Goal: Task Accomplishment & Management: Use online tool/utility

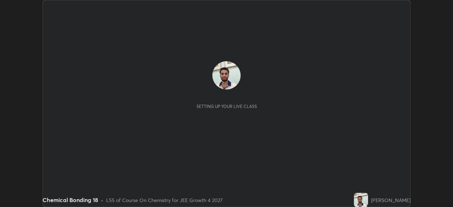
scroll to position [207, 453]
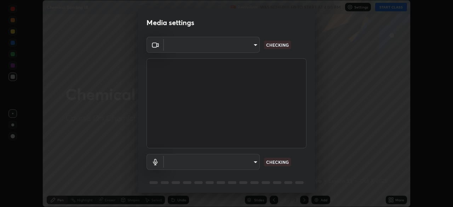
type input "f5867d0b8555505bdfc0634249509002703cce013fca216d78b14b94e2ec79da"
type input "536652997fcf2c19b14ecb0292a4cbd0528d480b79fa4464fb72ee94dcd136f0"
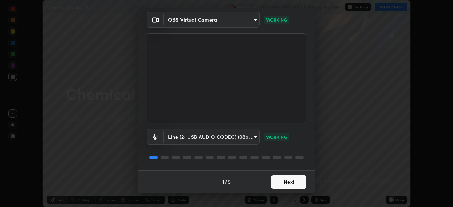
click at [296, 182] on button "Next" at bounding box center [288, 182] width 35 height 14
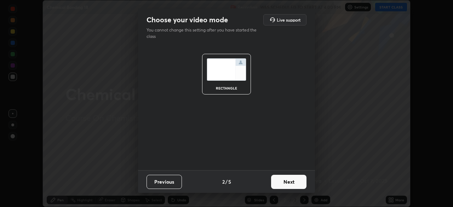
scroll to position [0, 0]
click at [296, 182] on button "Next" at bounding box center [288, 182] width 35 height 14
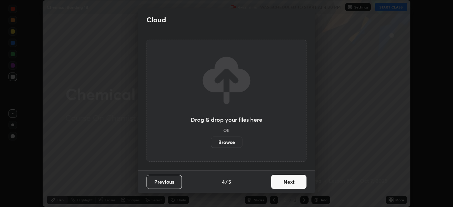
click at [294, 184] on button "Next" at bounding box center [288, 182] width 35 height 14
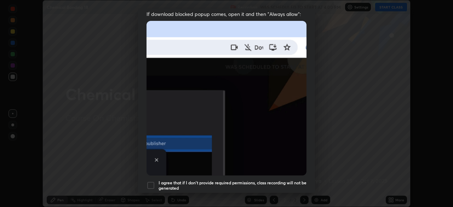
scroll to position [146, 0]
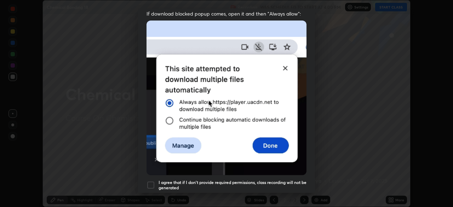
click at [150, 184] on div at bounding box center [151, 185] width 8 height 8
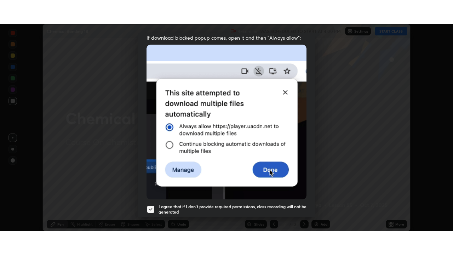
scroll to position [170, 0]
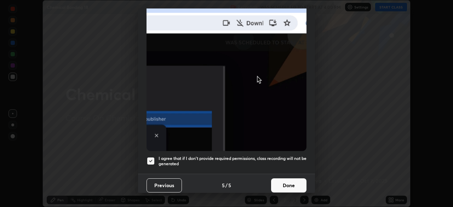
click at [288, 182] on button "Done" at bounding box center [288, 185] width 35 height 14
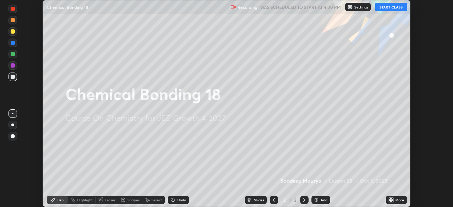
click at [389, 6] on button "START CLASS" at bounding box center [391, 7] width 32 height 8
click at [392, 201] on icon at bounding box center [393, 201] width 2 height 2
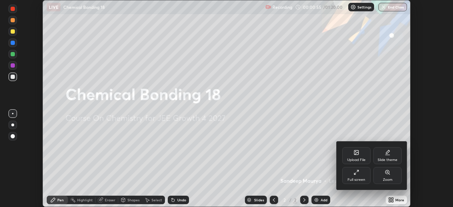
click at [358, 175] on div "Full screen" at bounding box center [356, 175] width 28 height 17
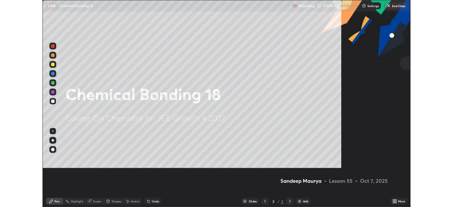
scroll to position [255, 453]
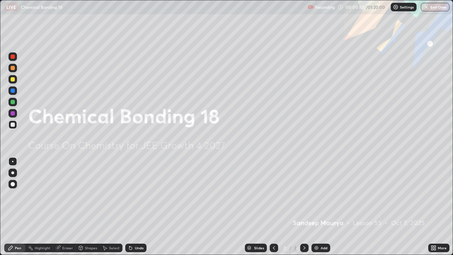
click at [316, 207] on img at bounding box center [317, 248] width 6 height 6
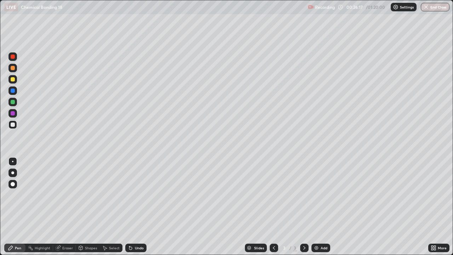
click at [317, 207] on img at bounding box center [317, 248] width 6 height 6
click at [318, 207] on div "Slides 4 / 4 Add" at bounding box center [288, 248] width 282 height 14
click at [316, 207] on img at bounding box center [317, 248] width 6 height 6
click at [14, 102] on div at bounding box center [13, 102] width 4 height 4
click at [14, 125] on div at bounding box center [13, 125] width 4 height 4
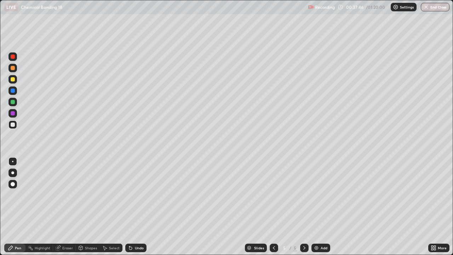
click at [13, 101] on div at bounding box center [13, 102] width 4 height 4
click at [14, 112] on div at bounding box center [13, 113] width 4 height 4
click at [316, 207] on div "Add" at bounding box center [321, 248] width 19 height 8
click at [428, 6] on img "button" at bounding box center [427, 7] width 6 height 6
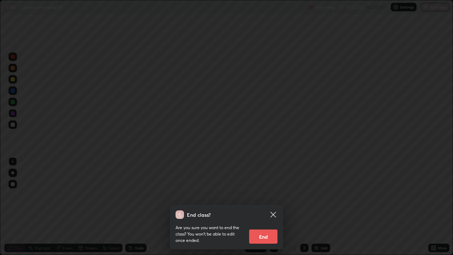
click at [264, 207] on button "End" at bounding box center [263, 236] width 28 height 14
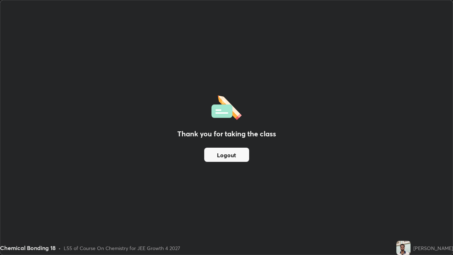
click at [223, 156] on button "Logout" at bounding box center [226, 155] width 45 height 14
click at [222, 157] on button "Logout" at bounding box center [226, 155] width 45 height 14
click at [218, 160] on button "Logout" at bounding box center [226, 155] width 45 height 14
click at [212, 155] on button "Logout" at bounding box center [226, 155] width 45 height 14
click at [212, 161] on button "Logout" at bounding box center [226, 155] width 45 height 14
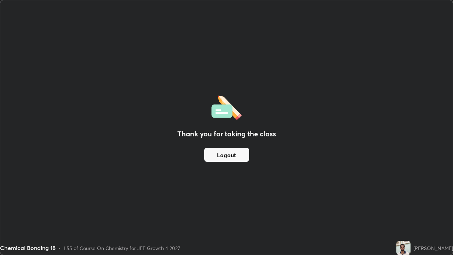
click at [206, 151] on button "Logout" at bounding box center [226, 155] width 45 height 14
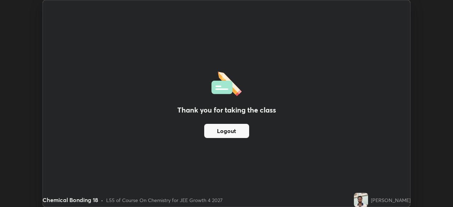
scroll to position [35204, 34958]
